Goal: Information Seeking & Learning: Check status

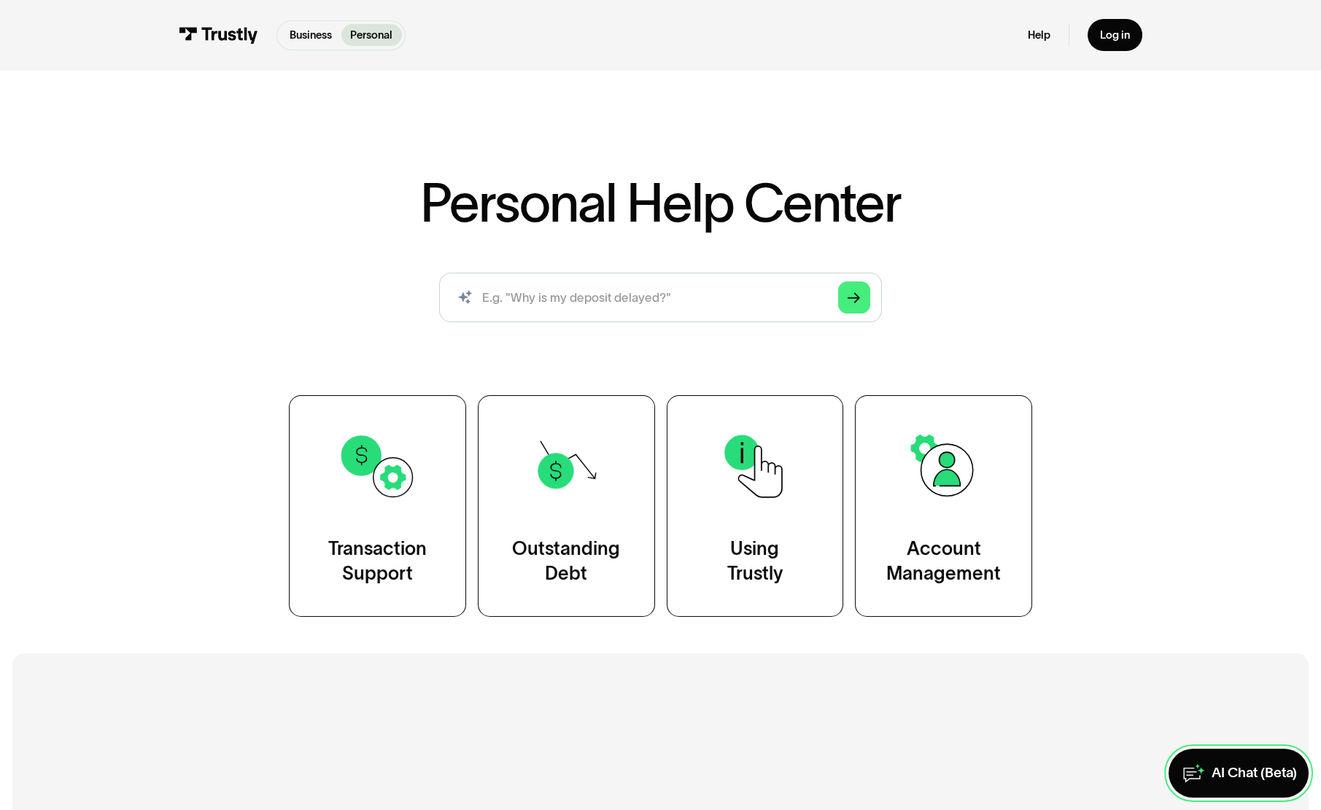
click at [1224, 764] on div "AI Chat (Beta)" at bounding box center [1252, 773] width 85 height 18
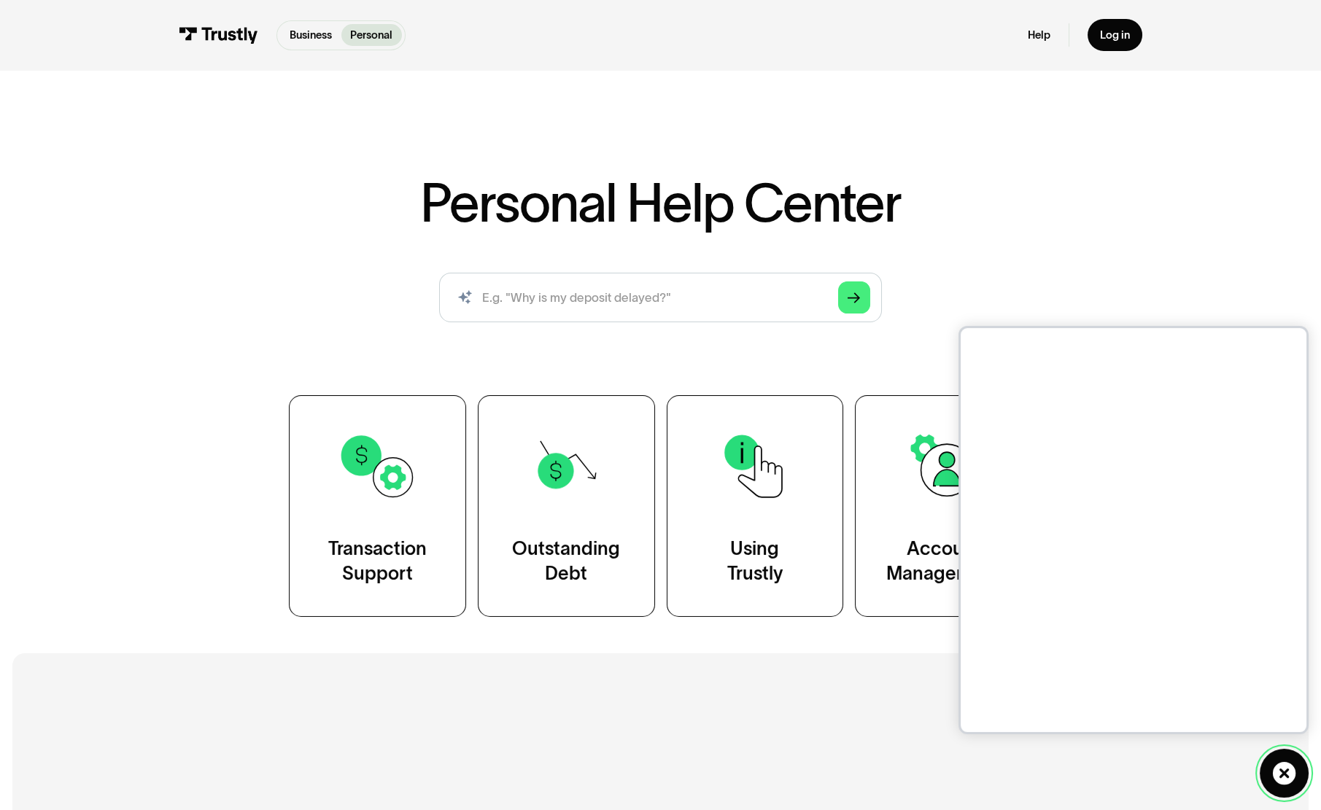
click at [1283, 774] on icon at bounding box center [1284, 773] width 25 height 25
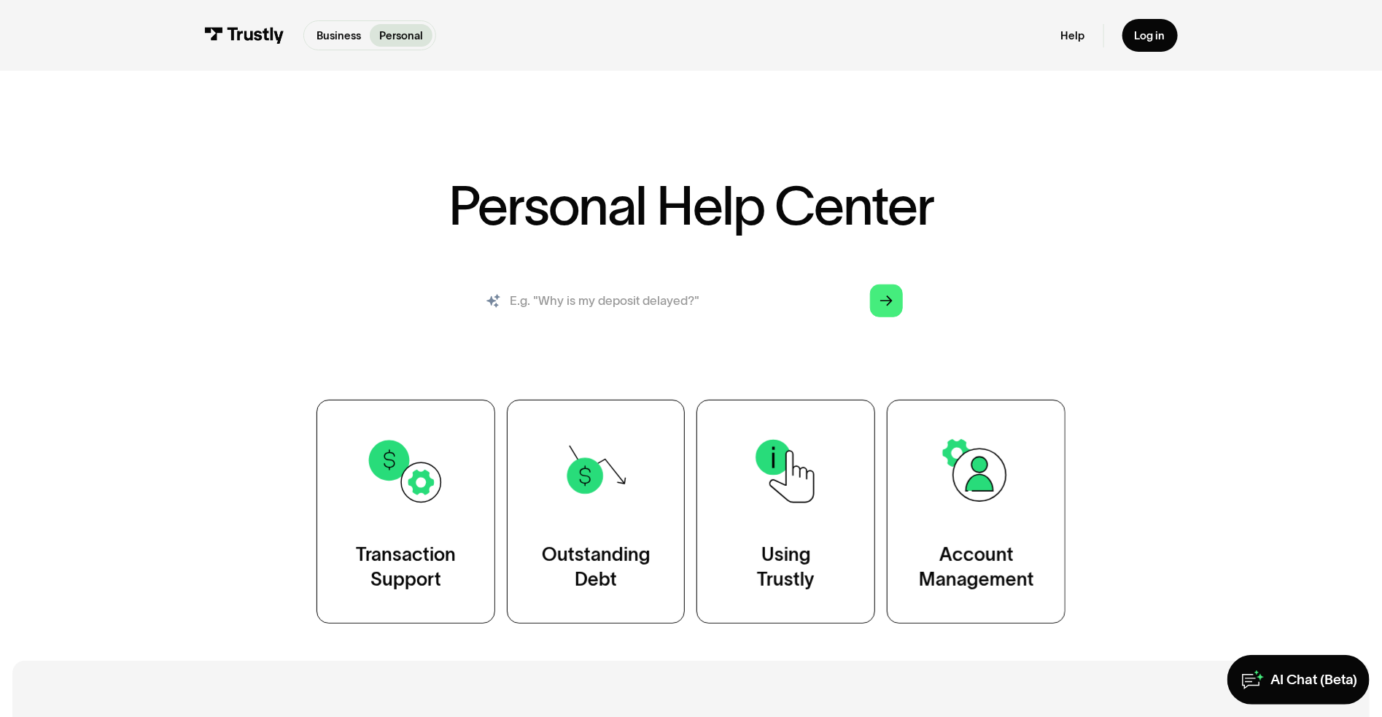
click at [674, 298] on input "search" at bounding box center [691, 301] width 448 height 50
click at [1242, 267] on div "Personal Help Center AI-powered search ( 1 / 4 ) Type your question and our sma…" at bounding box center [691, 350] width 1382 height 543
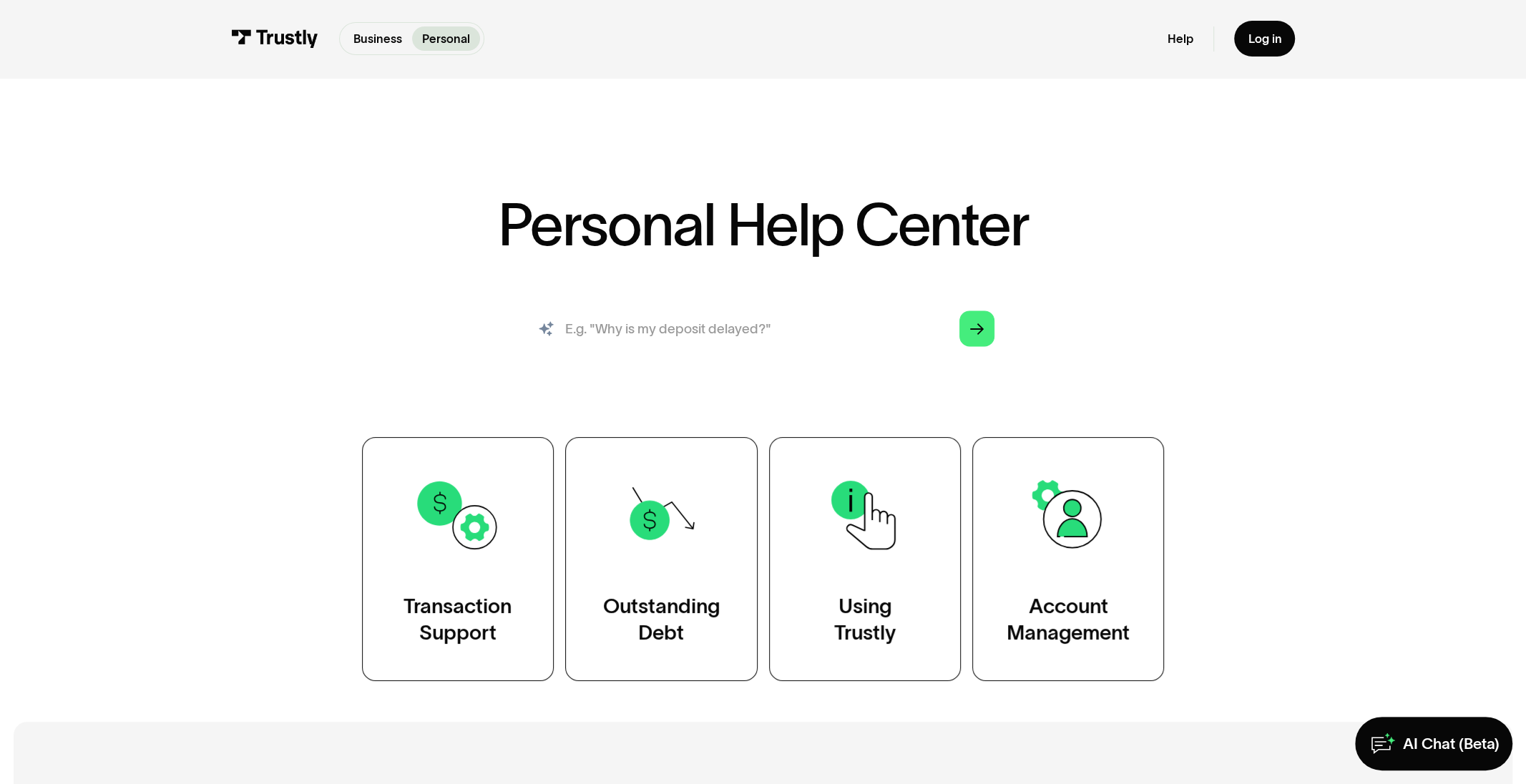
click at [776, 339] on input "search" at bounding box center [763, 329] width 490 height 54
type input "How do i track my transaction status?"
click at [970, 330] on link "Arrow Right" at bounding box center [977, 329] width 35 height 35
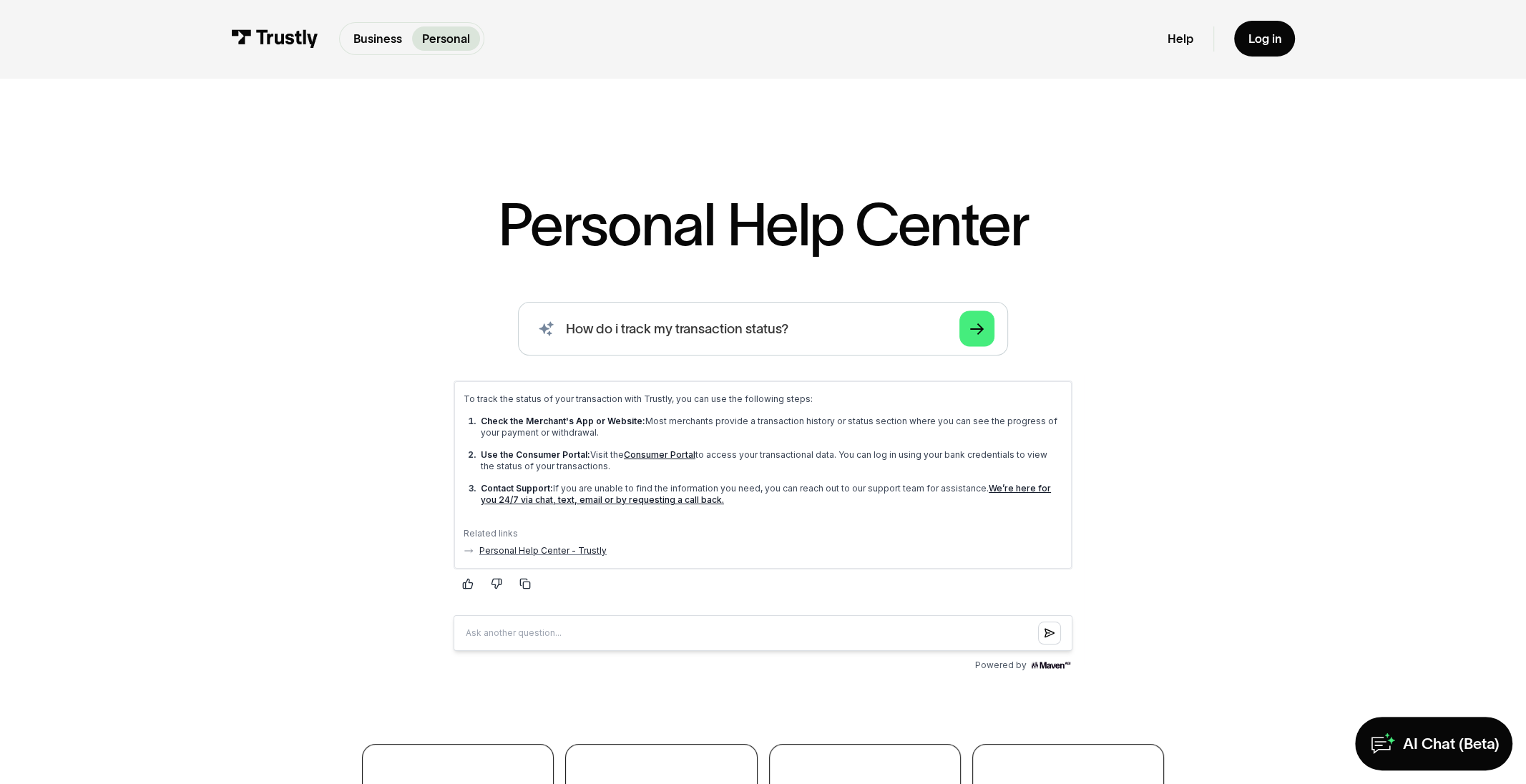
click at [1148, 393] on div "AI-powered search ( 1 / 4 ) Type your question and our smart search will find y…" at bounding box center [763, 490] width 979 height 375
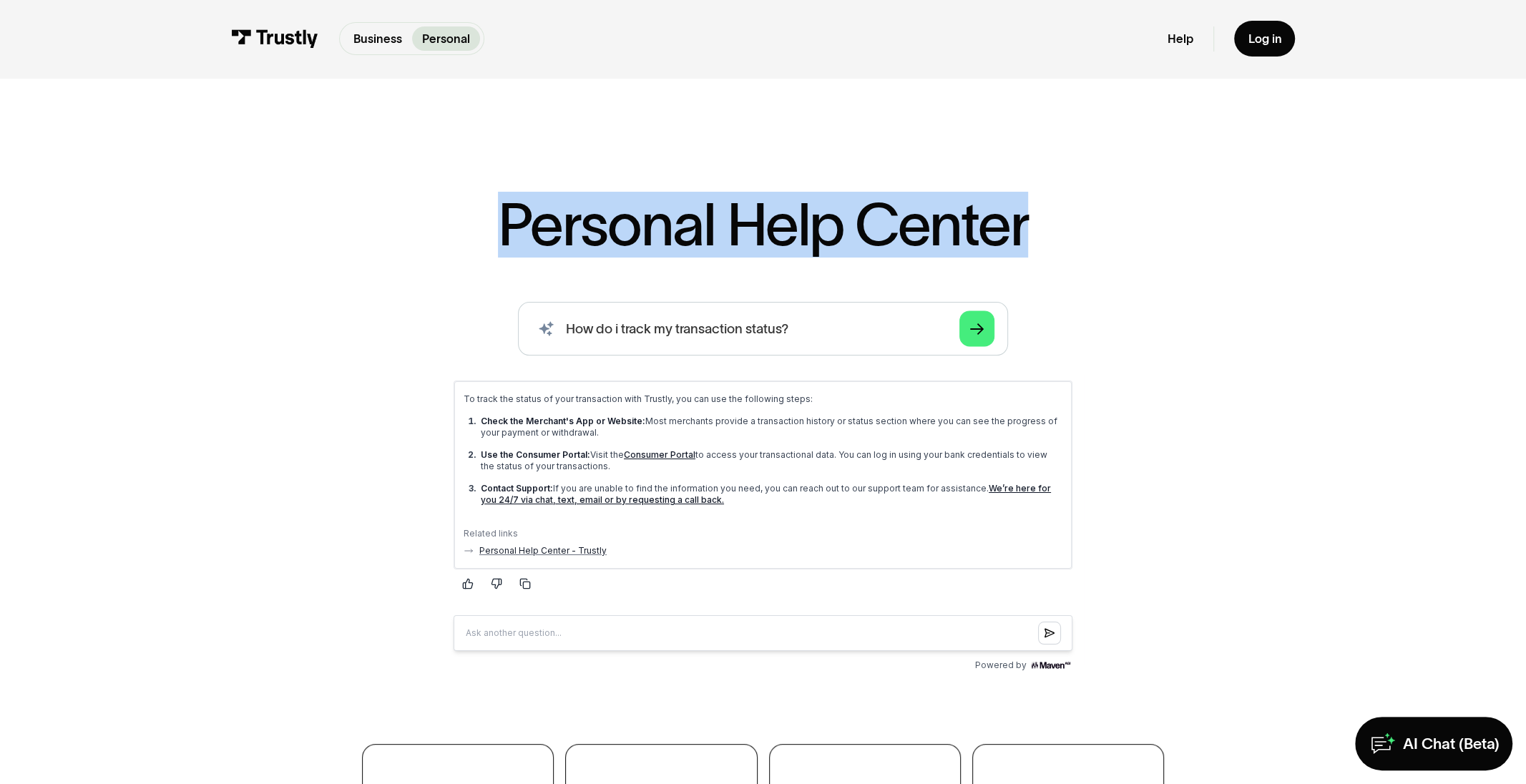
drag, startPoint x: 1058, startPoint y: 241, endPoint x: 475, endPoint y: 229, distance: 583.1
click at [475, 229] on div "Personal Help Center AI-powered search ( 1 / 4 ) Type your question and our sma…" at bounding box center [763, 592] width 979 height 794
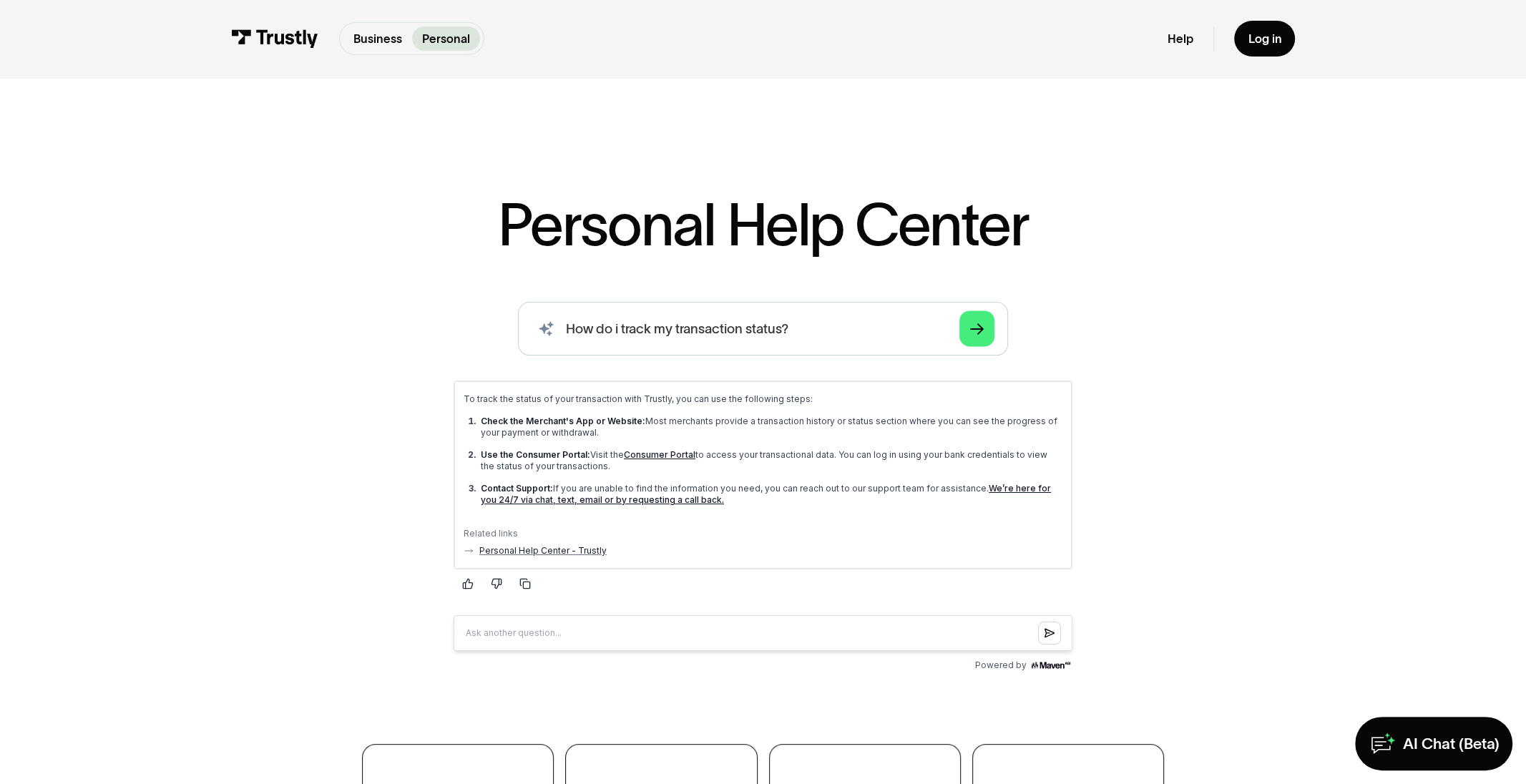
click at [1190, 290] on div "Personal Help Center AI-powered search ( 1 / 4 ) Type your question and our sma…" at bounding box center [763, 592] width 979 height 794
click at [1161, 497] on div "AI-powered search ( 1 / 4 ) Type your question and our smart search will find y…" at bounding box center [763, 490] width 979 height 375
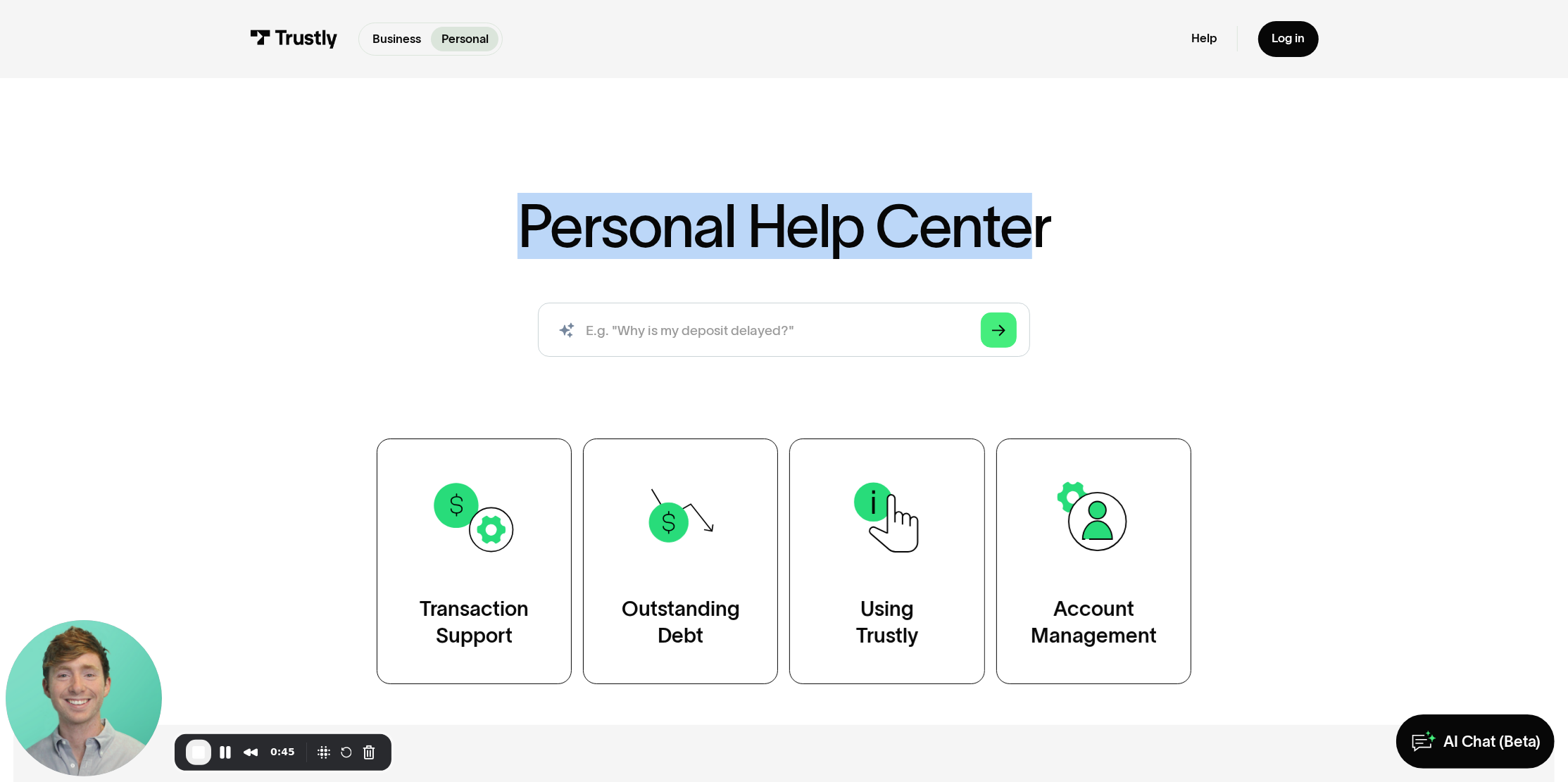
drag, startPoint x: 1064, startPoint y: 201, endPoint x: 1025, endPoint y: 209, distance: 39.8
click at [1022, 207] on div "Personal Help Center AI-powered search ( 1 / 4 ) Type your question and our sma…" at bounding box center [784, 385] width 1568 height 597
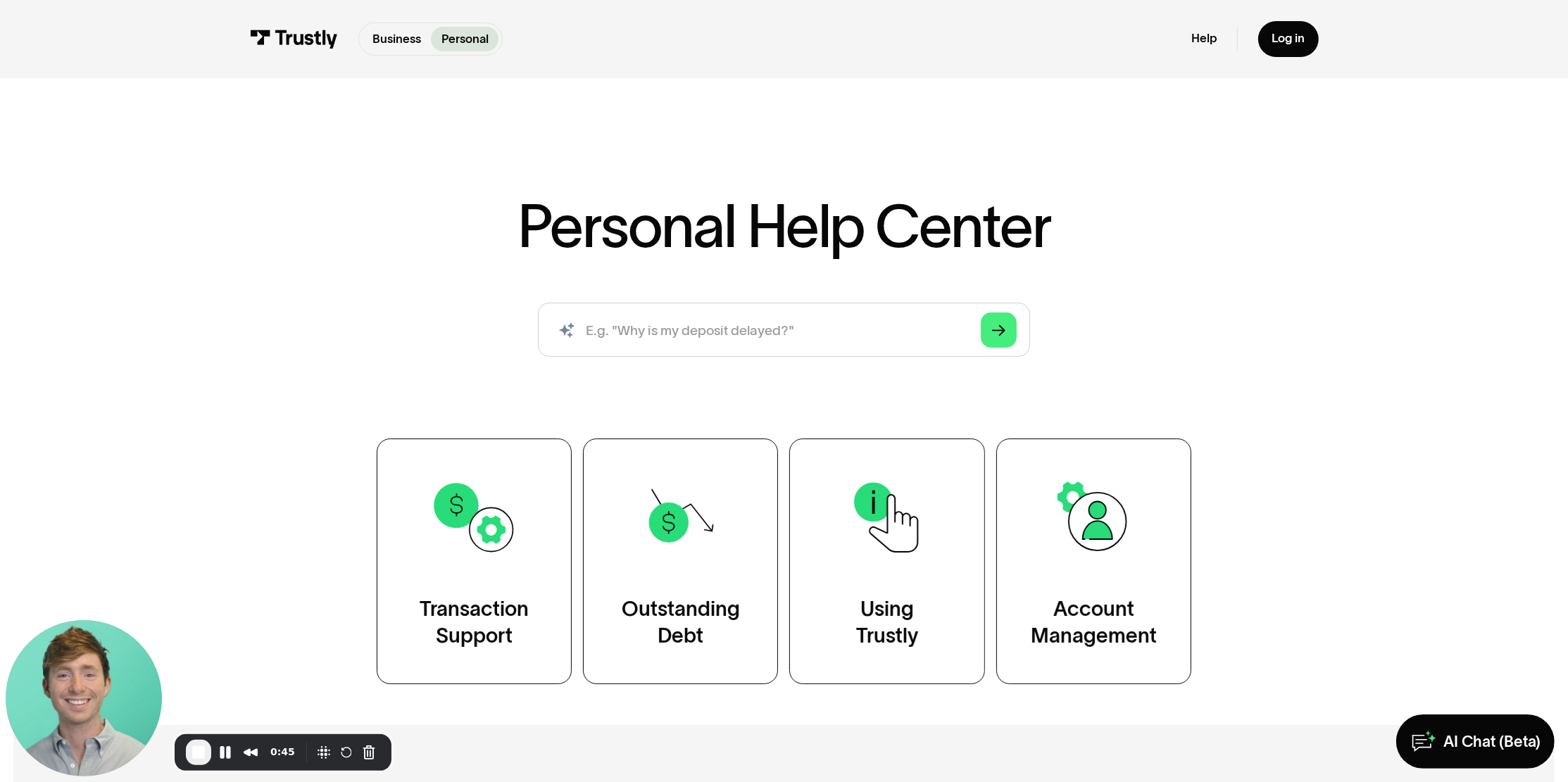
click at [1082, 226] on div "Personal Help Center AI-powered search ( 1 / 4 ) Type your question and our sma…" at bounding box center [784, 440] width 984 height 489
click at [838, 343] on input "search" at bounding box center [784, 330] width 492 height 54
type input "How do i track my transaction status?"
click at [1007, 331] on link "Arrow Right" at bounding box center [998, 330] width 35 height 35
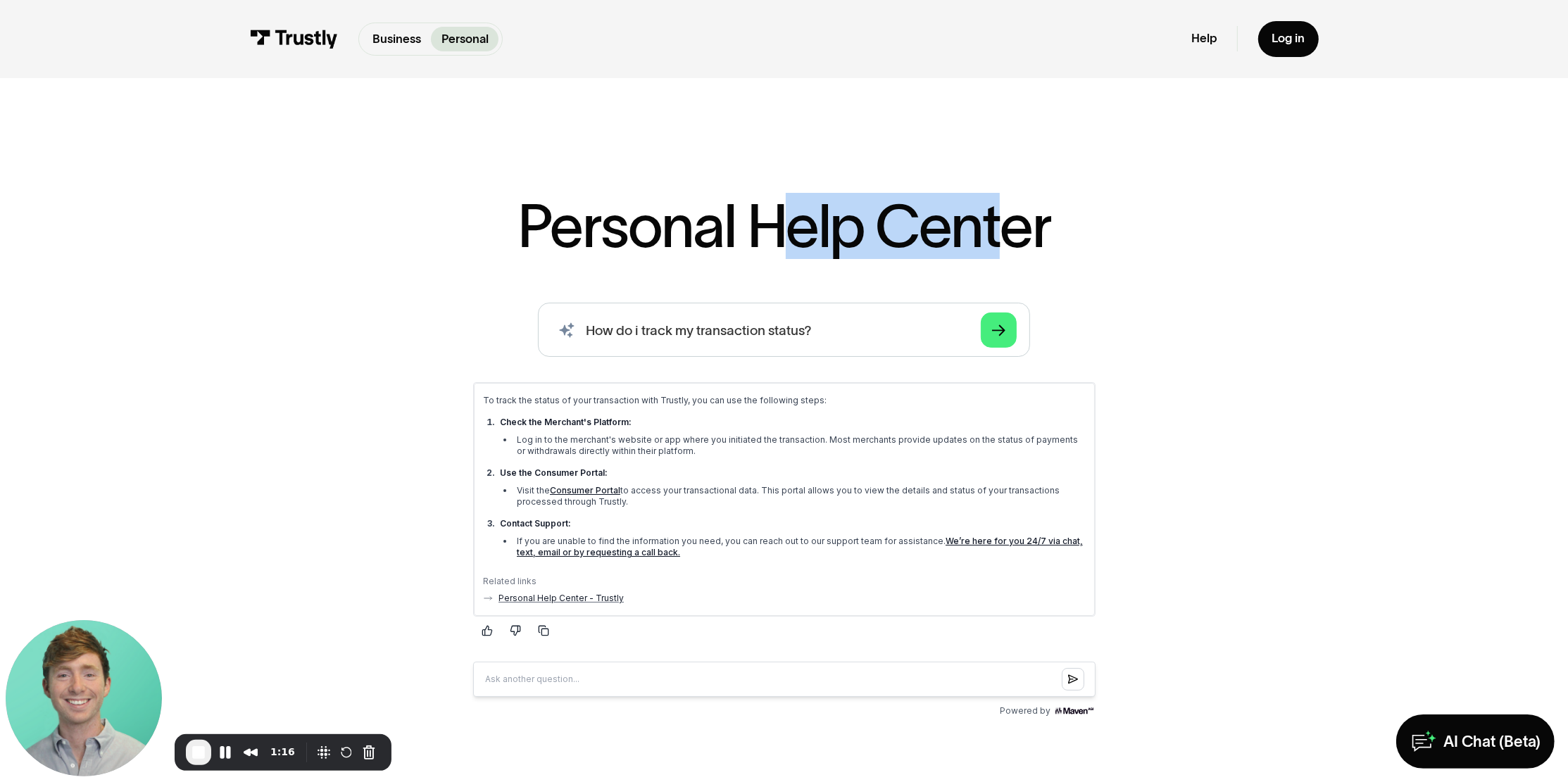
drag, startPoint x: 1007, startPoint y: 246, endPoint x: 786, endPoint y: 236, distance: 221.2
click at [784, 236] on h1 "Personal Help Center" at bounding box center [784, 225] width 533 height 59
click at [1086, 233] on div "Personal Help Center AI-powered search ( 1 / 4 ) Type your question and our sma…" at bounding box center [784, 615] width 984 height 838
